Goal: Task Accomplishment & Management: Manage account settings

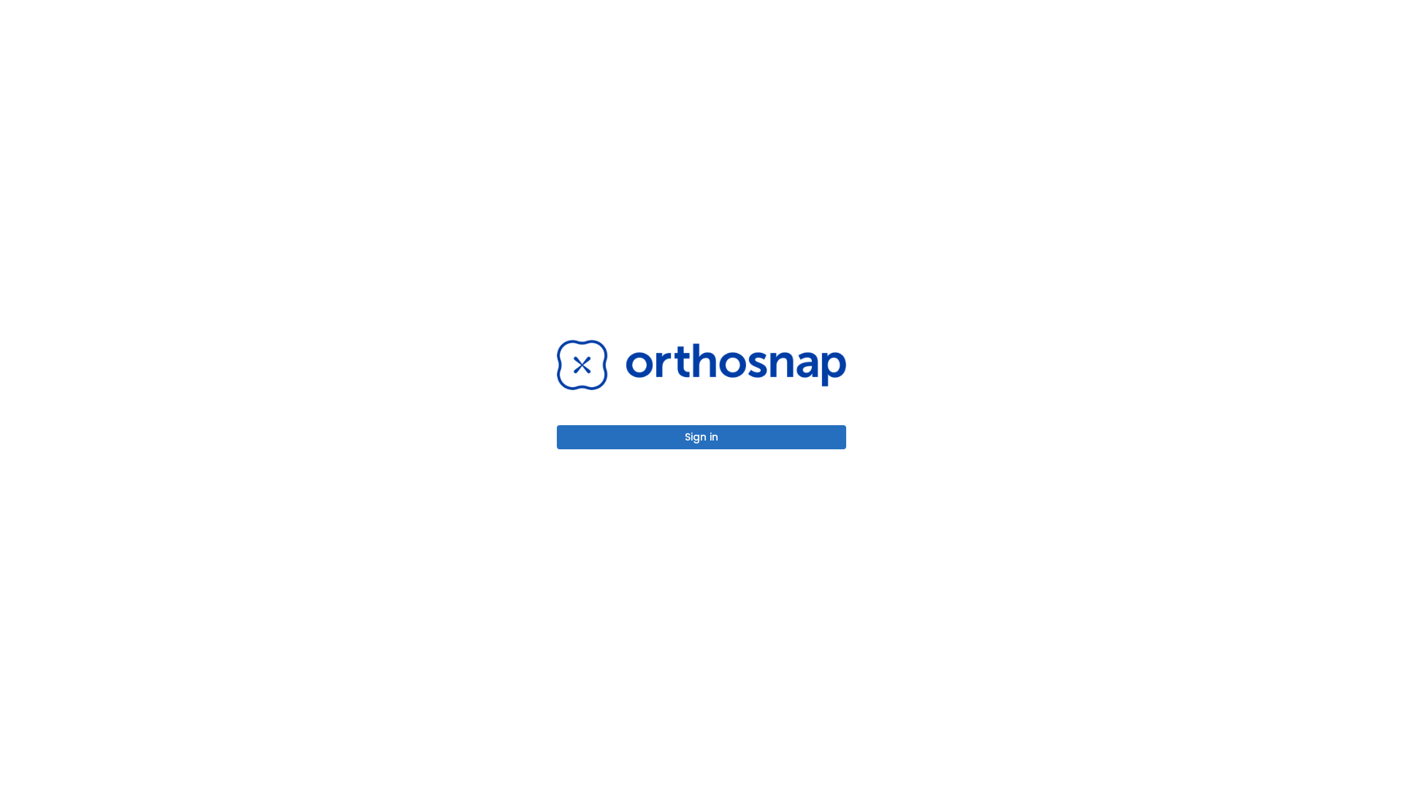
click at [701, 437] on button "Sign in" at bounding box center [701, 437] width 289 height 24
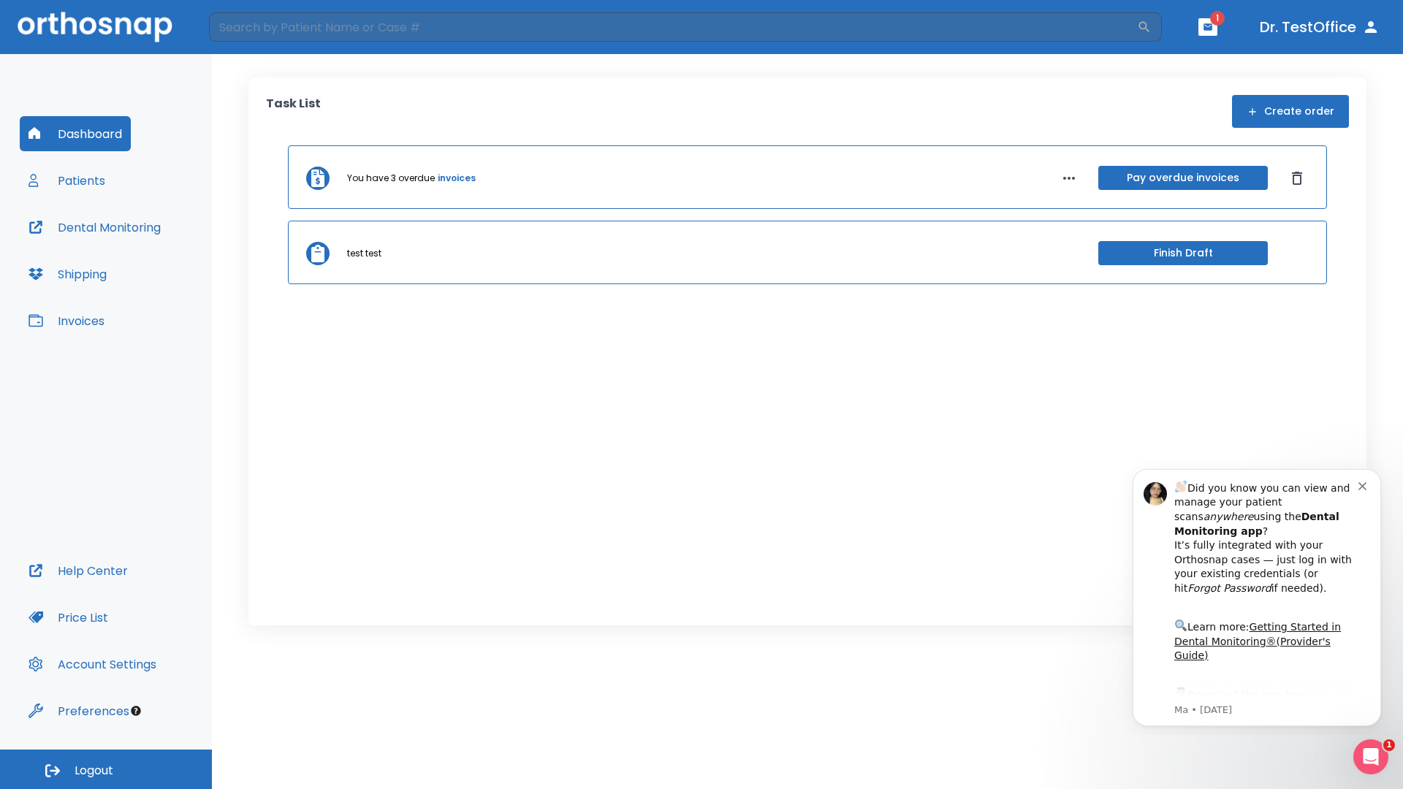
click at [106, 769] on span "Logout" at bounding box center [94, 771] width 39 height 16
